Goal: Task Accomplishment & Management: Use online tool/utility

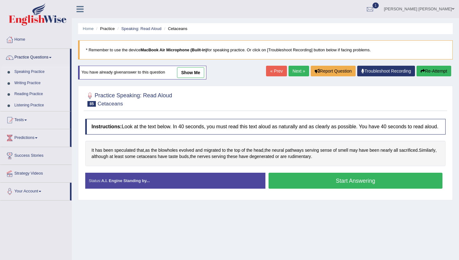
click at [190, 73] on link "show me" at bounding box center [190, 72] width 27 height 11
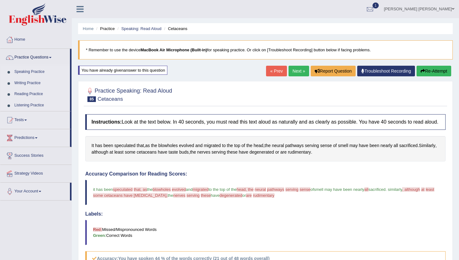
click at [50, 57] on link "Practice Questions" at bounding box center [35, 57] width 70 height 16
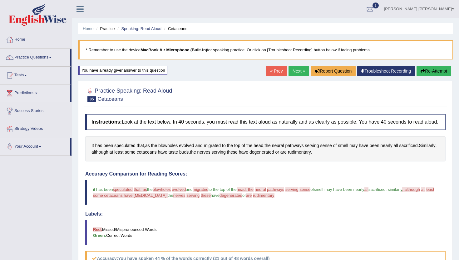
click at [50, 57] on link "Practice Questions" at bounding box center [35, 57] width 70 height 16
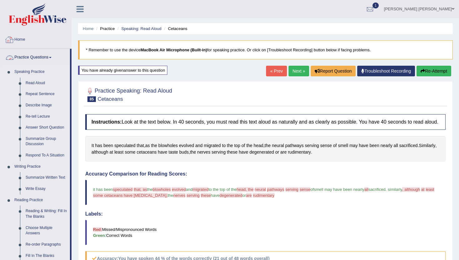
click at [21, 40] on link "Home" at bounding box center [35, 39] width 71 height 16
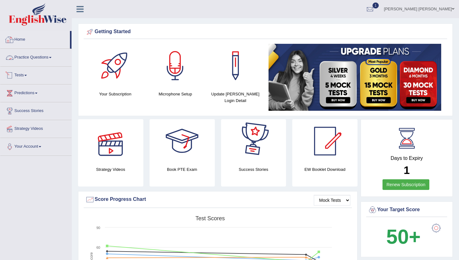
click at [24, 39] on link "Home" at bounding box center [35, 39] width 70 height 16
click at [35, 59] on link "Practice Questions" at bounding box center [35, 57] width 71 height 16
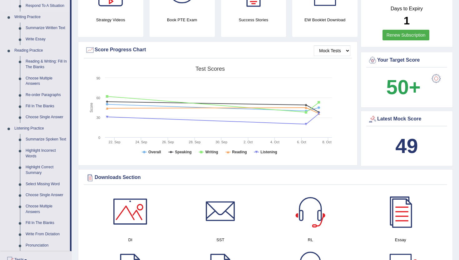
scroll to position [148, 0]
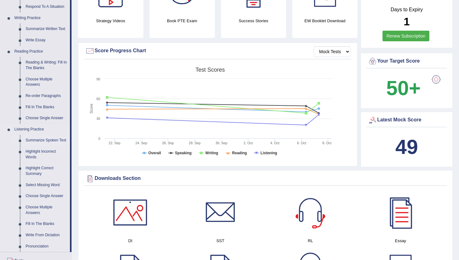
click at [36, 140] on link "Summarize Spoken Text" at bounding box center [46, 140] width 47 height 11
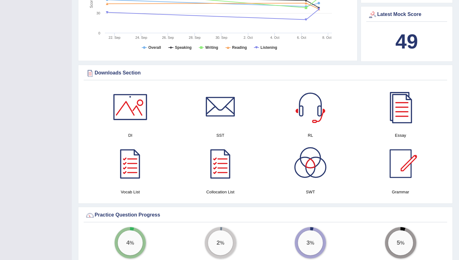
scroll to position [309, 0]
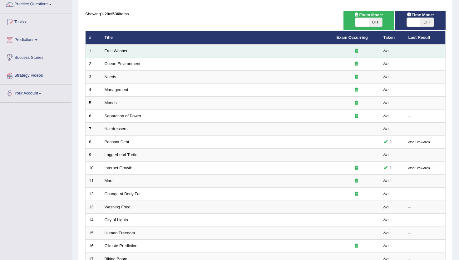
scroll to position [53, 0]
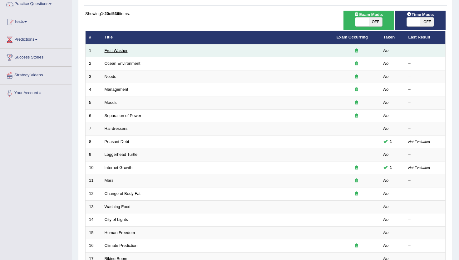
click at [113, 51] on link "Fruit Washer" at bounding box center [116, 50] width 23 height 5
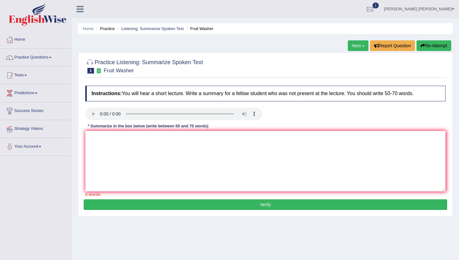
drag, startPoint x: 145, startPoint y: 62, endPoint x: 185, endPoint y: 35, distance: 48.3
click at [191, 44] on div "Home Practice Listening: Summarize Spoken Text Fruit Washer Next » Report Quest…" at bounding box center [265, 156] width 387 height 312
click at [142, 139] on textarea at bounding box center [265, 161] width 361 height 61
paste textarea "The speaker talked about [main topic]. He/She explained that [main idea 1] and …"
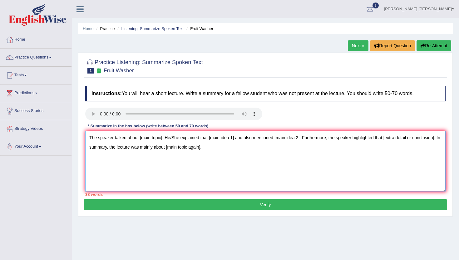
drag, startPoint x: 163, startPoint y: 139, endPoint x: 140, endPoint y: 141, distance: 23.2
click at [140, 141] on textarea "The speaker talked about [main topic]. He/She explained that [main idea 1] and …" at bounding box center [265, 161] width 361 height 61
click at [148, 137] on textarea "The speaker talked about fruit and vegetables. He/She explained that [main idea…" at bounding box center [265, 161] width 361 height 61
click at [197, 137] on textarea "The speaker talked about fruits and vegetables. He/She explained that [main ide…" at bounding box center [265, 161] width 361 height 61
drag, startPoint x: 244, startPoint y: 138, endPoint x: 219, endPoint y: 140, distance: 24.7
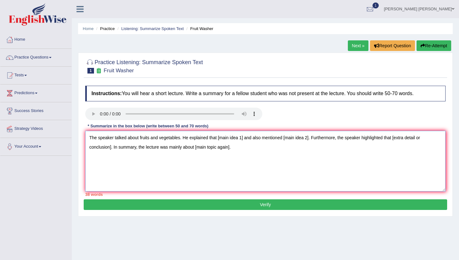
click at [219, 140] on textarea "The speaker talked about fruits and vegetables. He explained that [main idea 1]…" at bounding box center [265, 161] width 361 height 61
drag, startPoint x: 349, startPoint y: 138, endPoint x: 374, endPoint y: 140, distance: 25.0
click at [374, 140] on textarea "The speaker talked about fruits and vegetables. He explained that is very impor…" at bounding box center [265, 161] width 361 height 61
click at [368, 138] on textarea "The speaker talked about fruits and vegetables. He explained that is very impor…" at bounding box center [265, 161] width 361 height 61
click at [385, 138] on textarea "The speaker talked about fruits and vegetables. He explained that is very impor…" at bounding box center [265, 161] width 361 height 61
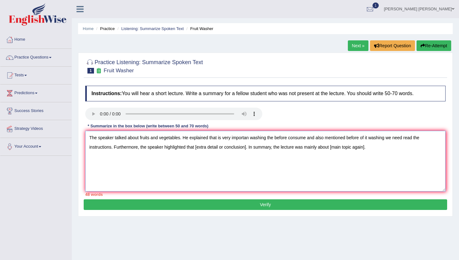
drag, startPoint x: 248, startPoint y: 148, endPoint x: 197, endPoint y: 147, distance: 50.3
click at [197, 147] on textarea "The speaker talked about fruits and vegetables. He explained that is very impor…" at bounding box center [265, 161] width 361 height 61
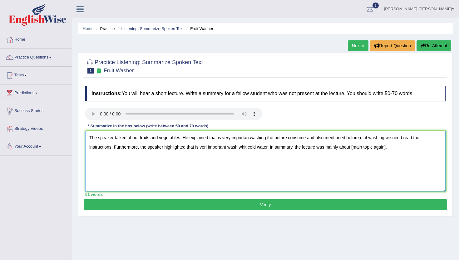
drag, startPoint x: 390, startPoint y: 148, endPoint x: 355, endPoint y: 150, distance: 35.0
click at [355, 150] on textarea "The speaker talked about fruits and vegetables. He explained that is very impor…" at bounding box center [265, 161] width 361 height 61
type textarea "The speaker talked about fruits and vegetables. He explained that is very impor…"
click at [216, 207] on button "Verify" at bounding box center [266, 204] width 364 height 11
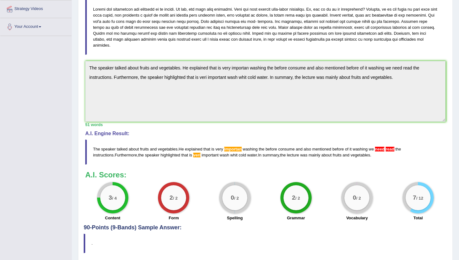
scroll to position [122, 0]
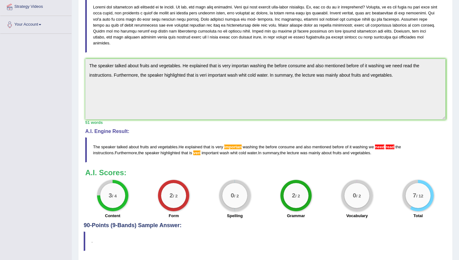
drag, startPoint x: 92, startPoint y: 142, endPoint x: 231, endPoint y: 144, distance: 139.4
click at [231, 144] on blockquote "The speaker talked about fruits and vegetables . He explained that is very impo…" at bounding box center [265, 149] width 361 height 25
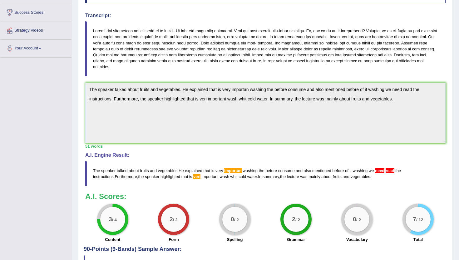
scroll to position [0, 0]
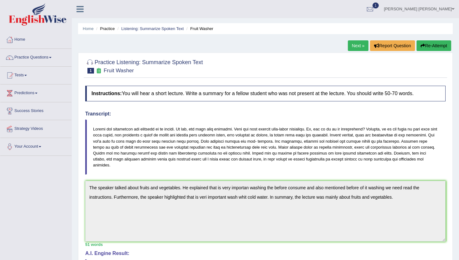
click at [431, 49] on button "Re-Attempt" at bounding box center [434, 45] width 35 height 11
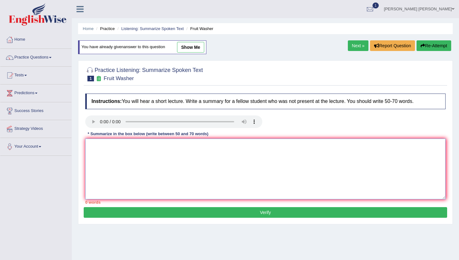
click at [231, 156] on textarea at bounding box center [265, 168] width 361 height 61
paste textarea "The speaker talked about the importance of washing fruits and vegetables before…"
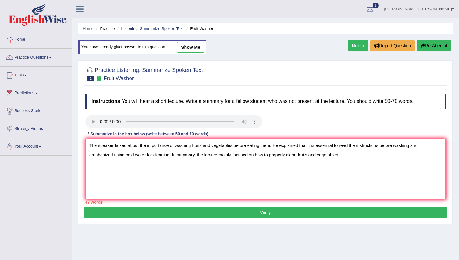
type textarea "The speaker talked about the importance of washing fruits and vegetables before…"
click at [272, 214] on button "Verify" at bounding box center [266, 212] width 364 height 11
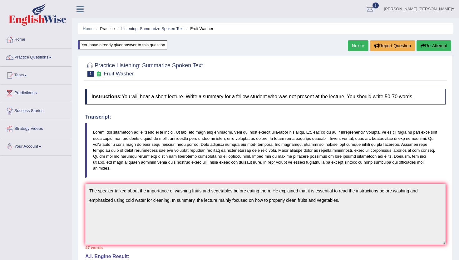
click at [436, 43] on button "Re-Attempt" at bounding box center [434, 45] width 35 height 11
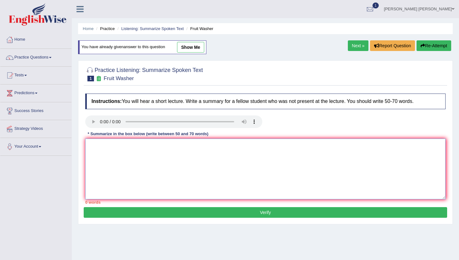
click at [166, 171] on textarea at bounding box center [265, 168] width 361 height 61
paste textarea "The speaker talked about the importance of washing fruits and vegetables before…"
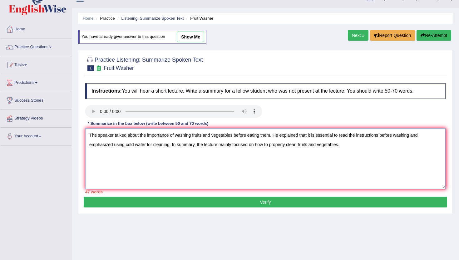
scroll to position [13, 0]
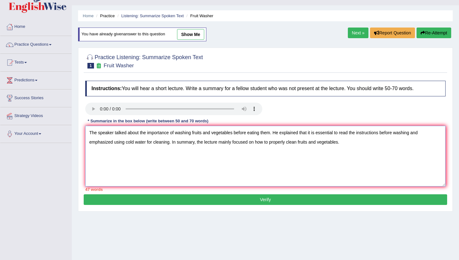
click at [272, 134] on textarea "The speaker talked about the importance of washing fruits and vegetables before…" at bounding box center [265, 156] width 361 height 61
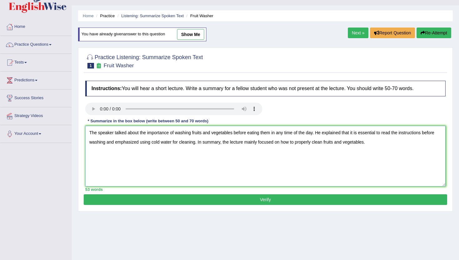
type textarea "The speaker talked about the importance of washing fruits and vegetables before…"
click at [260, 201] on button "Verify" at bounding box center [266, 199] width 364 height 11
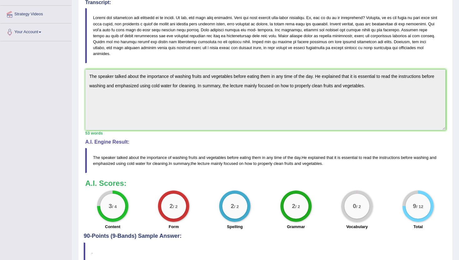
scroll to position [146, 0]
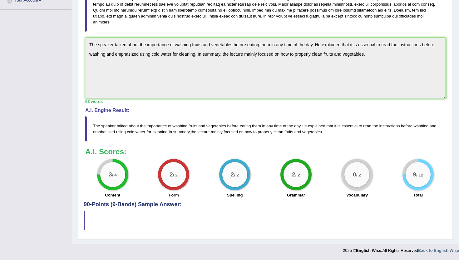
drag, startPoint x: 267, startPoint y: 167, endPoint x: 284, endPoint y: 237, distance: 72.1
click at [283, 232] on div "Practice Listening: Summarize Spoken Text 1 Fruit Washer Instructions: You will…" at bounding box center [265, 74] width 375 height 329
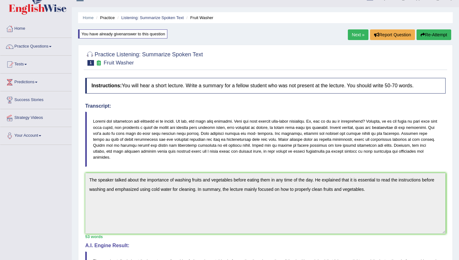
scroll to position [2, 0]
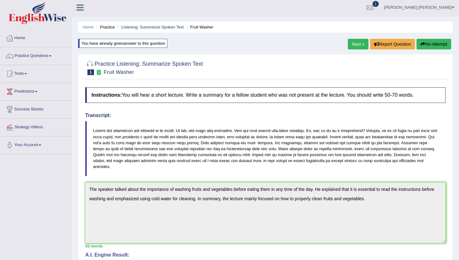
click at [356, 45] on link "Next »" at bounding box center [358, 44] width 21 height 11
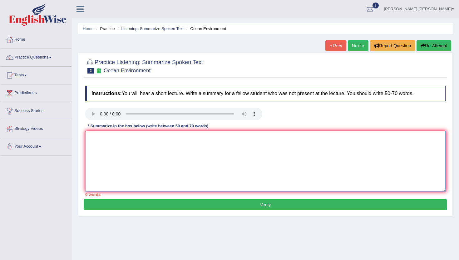
click at [111, 139] on textarea at bounding box center [265, 161] width 361 height 61
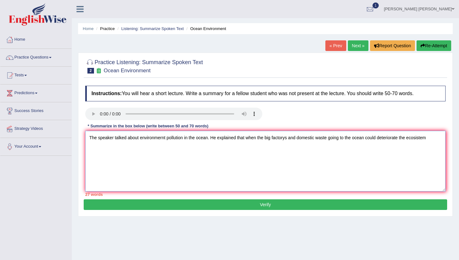
click at [411, 138] on textarea "The speaker talked about environmernt pollution in the ocean. He explained that…" at bounding box center [265, 161] width 361 height 61
click at [111, 148] on textarea "The speaker talked about environmernt pollution in the ocean. He explained that…" at bounding box center [265, 161] width 361 height 61
click at [370, 150] on textarea "The speaker talked about environmernt pollution in the ocean. He explained that…" at bounding box center [265, 161] width 361 height 61
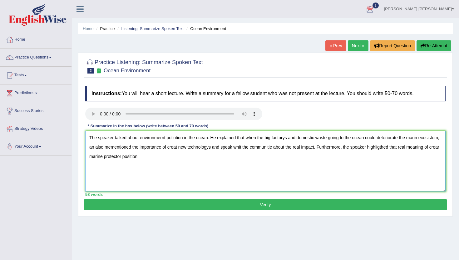
type textarea "The speaker talked about environmernt pollution in the ocean. He explained that…"
click at [288, 204] on button "Verify" at bounding box center [266, 204] width 364 height 11
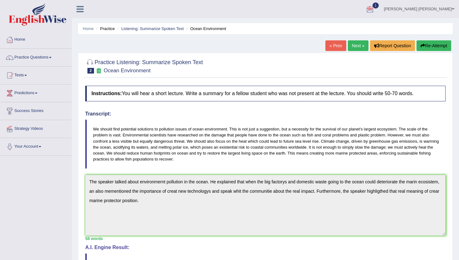
click at [426, 46] on button "Re-Attempt" at bounding box center [434, 45] width 35 height 11
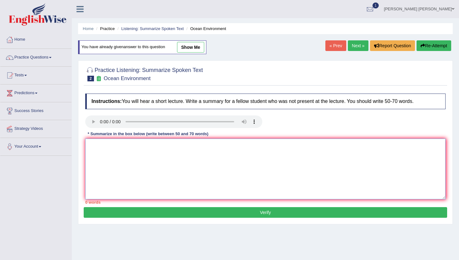
click at [149, 164] on textarea at bounding box center [265, 168] width 361 height 61
paste textarea "The speaker talked about ocean pollution, explaining that waste from factories …"
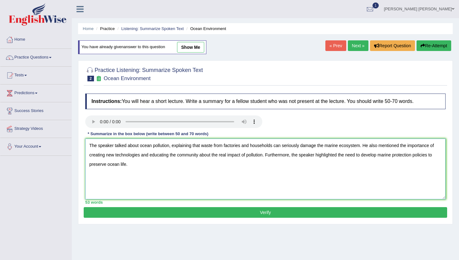
type textarea "The speaker talked about ocean pollution, explaining that waste from factories …"
click at [206, 216] on button "Verify" at bounding box center [266, 212] width 364 height 11
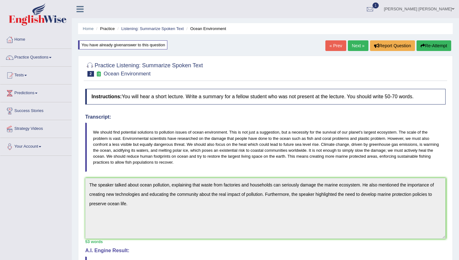
click at [348, 42] on link "Next »" at bounding box center [358, 45] width 21 height 11
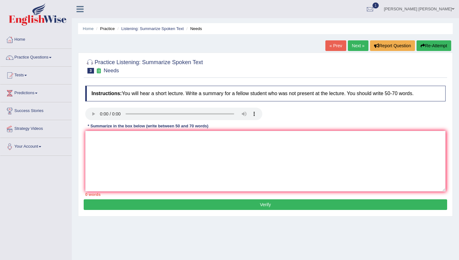
click at [281, 234] on div "Home Practice Listening: Summarize Spoken Text Needs « Prev Next » Report Quest…" at bounding box center [265, 156] width 387 height 312
click at [246, 139] on textarea at bounding box center [265, 161] width 361 height 61
click at [141, 137] on textarea "The speaker talked about English lenguage, he expleined" at bounding box center [265, 161] width 361 height 61
click at [216, 137] on textarea "The speaker talked about the importance of English lenguage, he expleined" at bounding box center [265, 161] width 361 height 61
click at [238, 138] on textarea "The speaker talked about the importance of English lenguage. He expleined" at bounding box center [265, 161] width 361 height 61
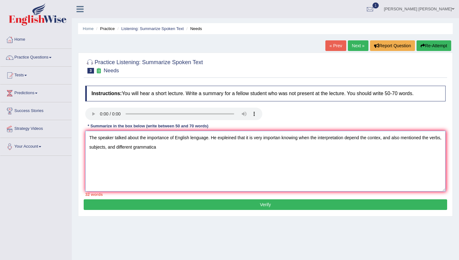
drag, startPoint x: 176, startPoint y: 147, endPoint x: 131, endPoint y: 147, distance: 45.6
click at [131, 147] on textarea "The speaker talked about the importance of English lenguage. He expleined that …" at bounding box center [265, 161] width 361 height 61
paste textarea "r needed in English"
paste textarea "highlight"
click at [292, 149] on textarea "The speaker talked about the importance of English lenguage. He expleined that …" at bounding box center [265, 161] width 361 height 61
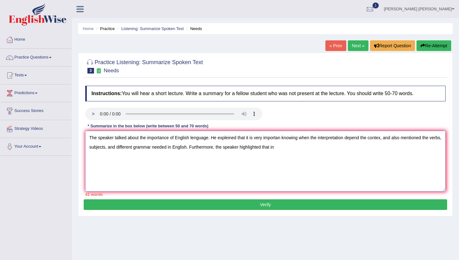
paste textarea "Depending on the context, the different themes mentioned above can be used, in …"
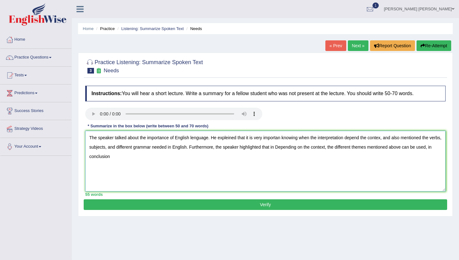
click at [292, 147] on textarea "The speaker talked about the importance of English lenguage. He expleined that …" at bounding box center [265, 161] width 361 height 61
click at [118, 161] on textarea "The speaker talked about the importance of English lenguage. He expleined that …" at bounding box center [265, 161] width 361 height 61
drag, startPoint x: 218, startPoint y: 160, endPoint x: 56, endPoint y: 137, distance: 163.3
click at [56, 137] on div "Toggle navigation Home Practice Questions Speaking Practice Read Aloud Repeat S…" at bounding box center [229, 162] width 459 height 325
type textarea "The speaker talked about the importance of English lenguage. He expleined that …"
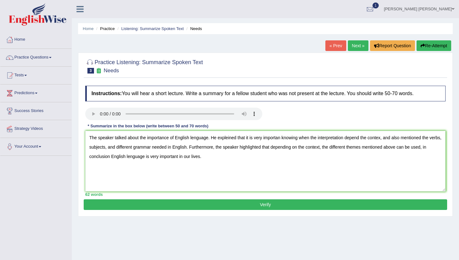
click at [163, 205] on button "Verify" at bounding box center [266, 204] width 364 height 11
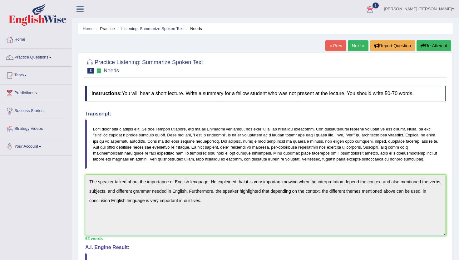
click at [428, 45] on button "Re-Attempt" at bounding box center [434, 45] width 35 height 11
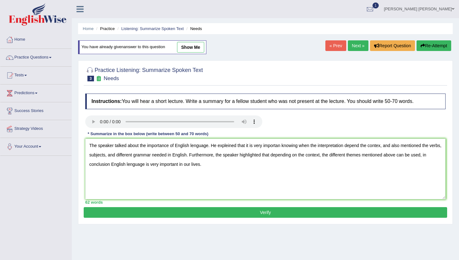
click at [195, 146] on textarea "The speaker talked about the importance of English lenguage. He expleined that …" at bounding box center [265, 168] width 361 height 61
click at [281, 148] on textarea "The speaker talked about the importance of English language. He expleined that …" at bounding box center [265, 168] width 361 height 61
click at [364, 145] on textarea "The speaker talked about the importance of English language. He expleined that …" at bounding box center [265, 168] width 361 height 61
drag, startPoint x: 228, startPoint y: 173, endPoint x: 56, endPoint y: 144, distance: 174.8
click at [56, 144] on div "Toggle navigation Home Practice Questions Speaking Practice Read Aloud Repeat S…" at bounding box center [229, 162] width 459 height 325
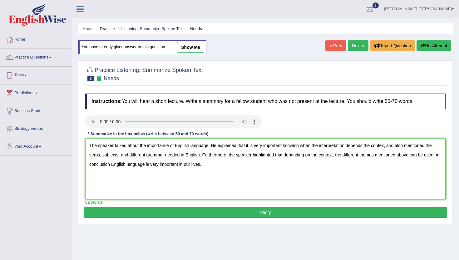
type textarea "The speaker talked about the importance of English language. He expleined that …"
click at [131, 213] on button "Verify" at bounding box center [266, 212] width 364 height 11
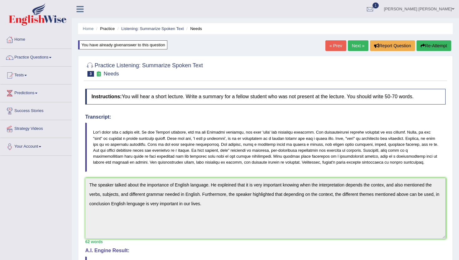
click at [441, 48] on button "Re-Attempt" at bounding box center [434, 45] width 35 height 11
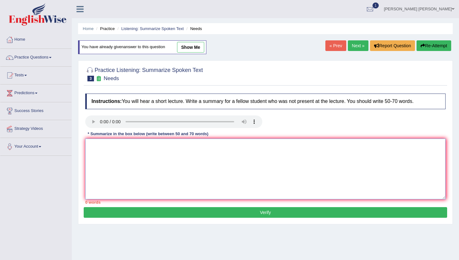
click at [189, 181] on textarea at bounding box center [265, 168] width 361 height 61
paste textarea "The speaker talked about the importance of the English language. He explained t…"
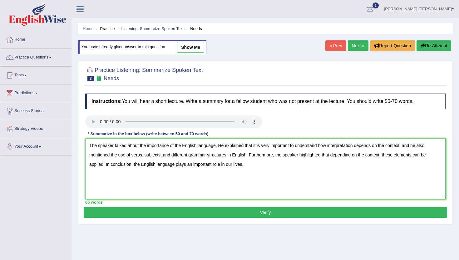
type textarea "The speaker talked about the importance of the English language. He explained t…"
click at [176, 213] on button "Verify" at bounding box center [266, 212] width 364 height 11
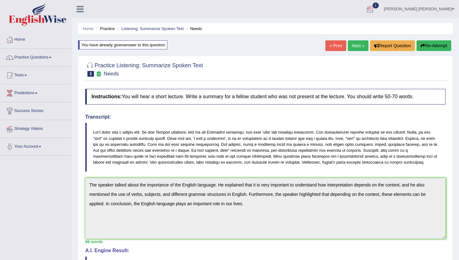
click at [375, 11] on div at bounding box center [370, 9] width 9 height 9
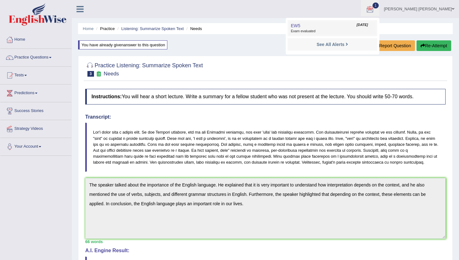
click at [350, 25] on link "EW5 Oct 7, 2025 Exam evaluated" at bounding box center [332, 28] width 86 height 13
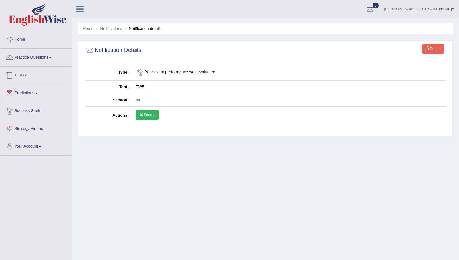
click at [28, 74] on link "Tests" at bounding box center [35, 75] width 71 height 16
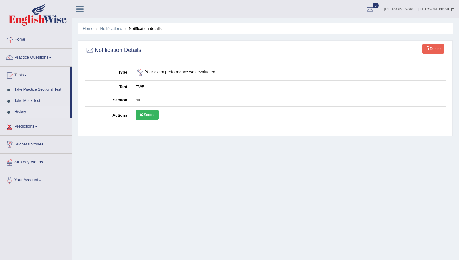
click at [24, 112] on link "History" at bounding box center [41, 111] width 58 height 11
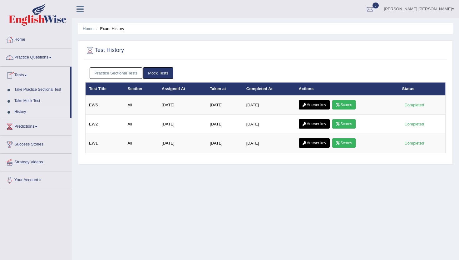
click at [26, 75] on link "Tests" at bounding box center [35, 75] width 70 height 16
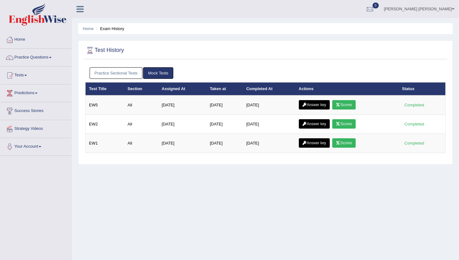
click at [26, 75] on link "Tests" at bounding box center [35, 75] width 71 height 16
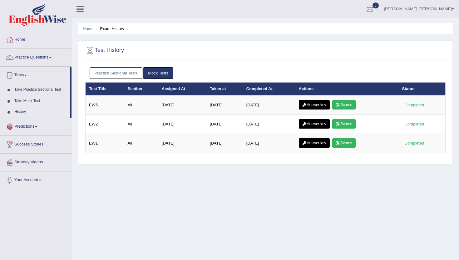
click at [30, 99] on link "Take Mock Test" at bounding box center [41, 100] width 58 height 11
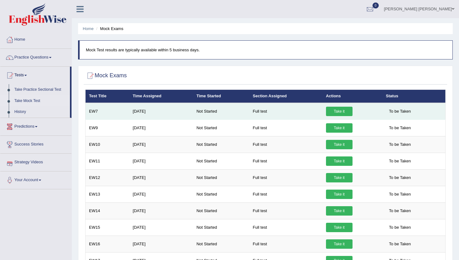
click at [340, 112] on link "Take it" at bounding box center [339, 111] width 27 height 9
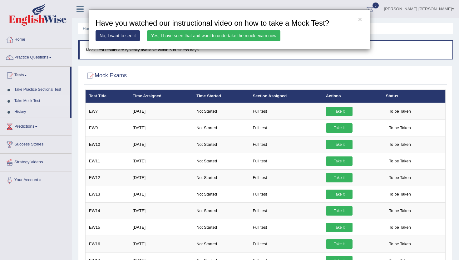
click at [224, 38] on link "Yes, I have seen that and want to undertake the mock exam now" at bounding box center [213, 35] width 133 height 11
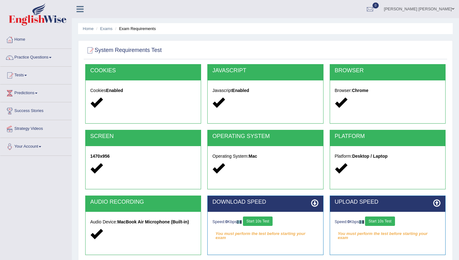
click at [260, 222] on button "Start 10s Test" at bounding box center [258, 220] width 30 height 9
click at [377, 219] on button "Start 10s Test" at bounding box center [380, 220] width 30 height 9
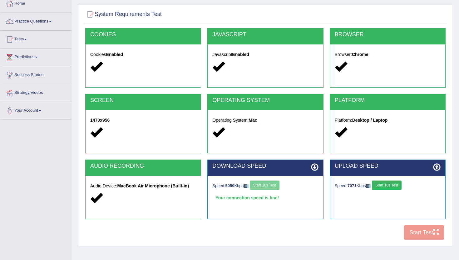
scroll to position [68, 0]
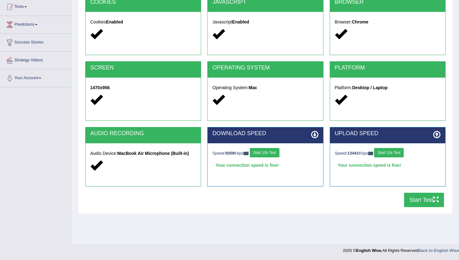
click at [420, 197] on button "Start Test" at bounding box center [424, 199] width 40 height 14
